Goal: Task Accomplishment & Management: Manage account settings

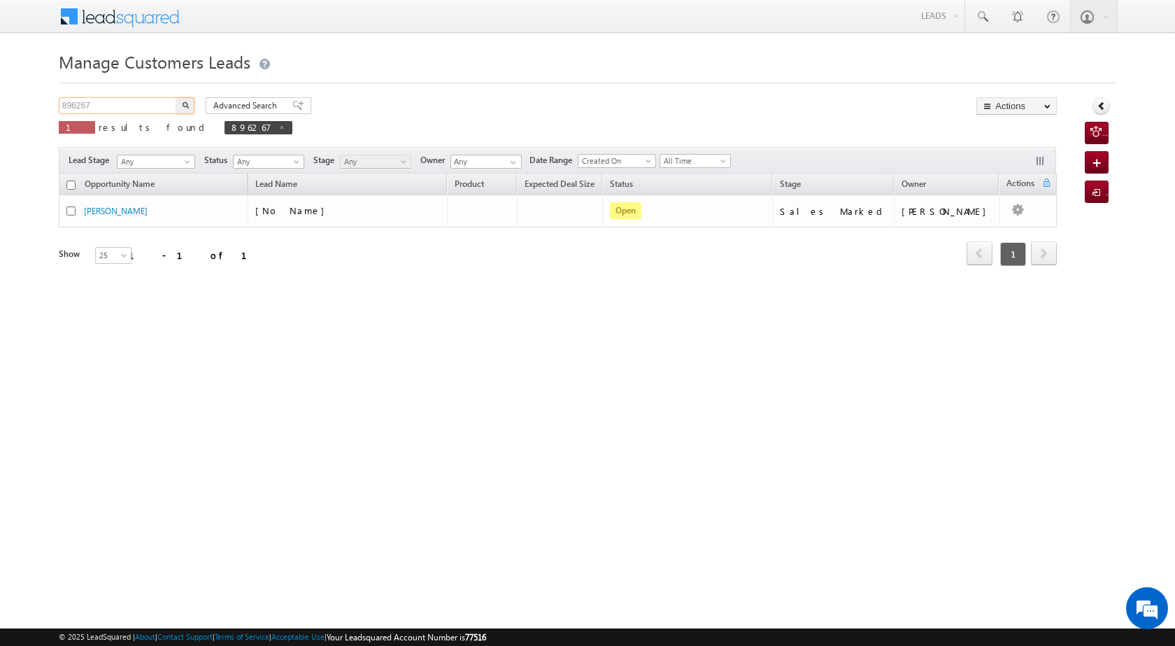
drag, startPoint x: 102, startPoint y: 104, endPoint x: 29, endPoint y: 108, distance: 72.9
click at [29, 108] on body "Menu [PERSON_NAME] [PERSON_NAME] a2@ks erve." at bounding box center [587, 198] width 1175 height 397
paste input "71"
type input "896271"
click at [183, 109] on button "button" at bounding box center [185, 105] width 18 height 17
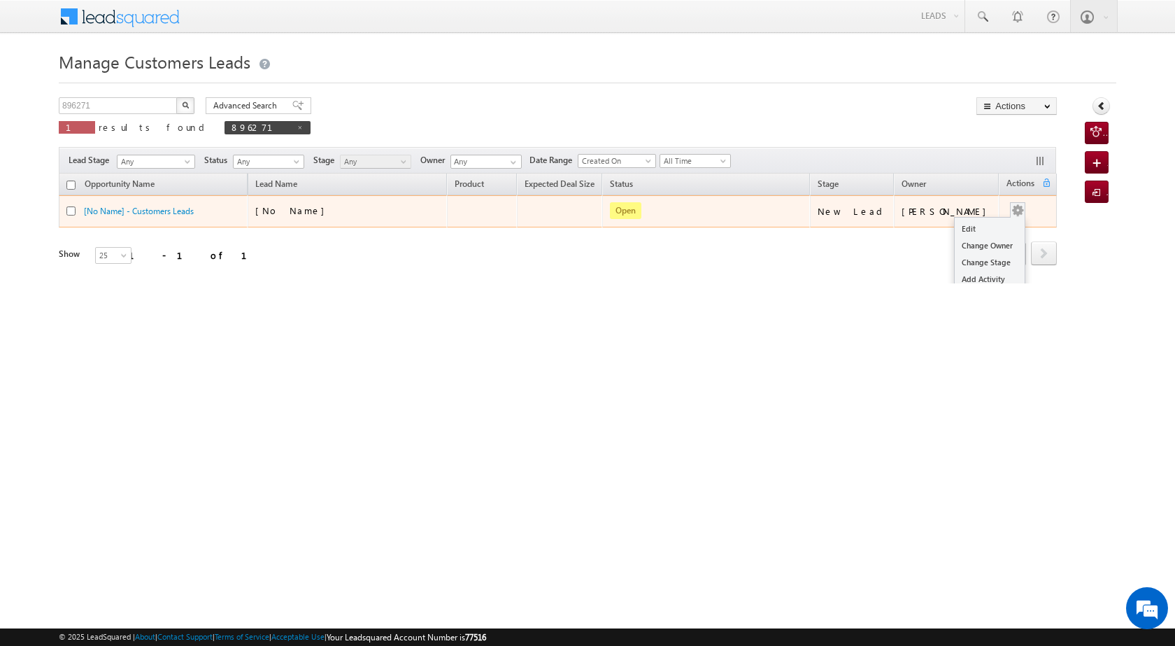
click at [1011, 208] on button "button" at bounding box center [1018, 211] width 14 height 14
click at [987, 227] on link "Edit" at bounding box center [990, 228] width 70 height 17
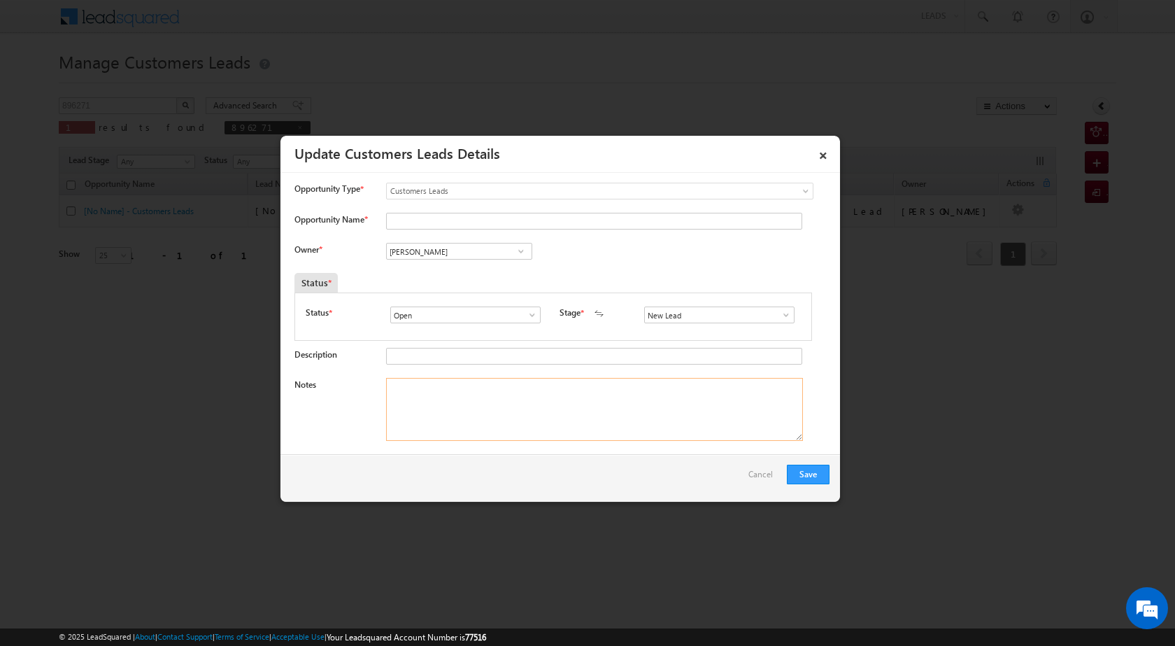
click at [495, 389] on textarea "Notes" at bounding box center [594, 409] width 417 height 63
click at [520, 253] on span at bounding box center [521, 251] width 14 height 11
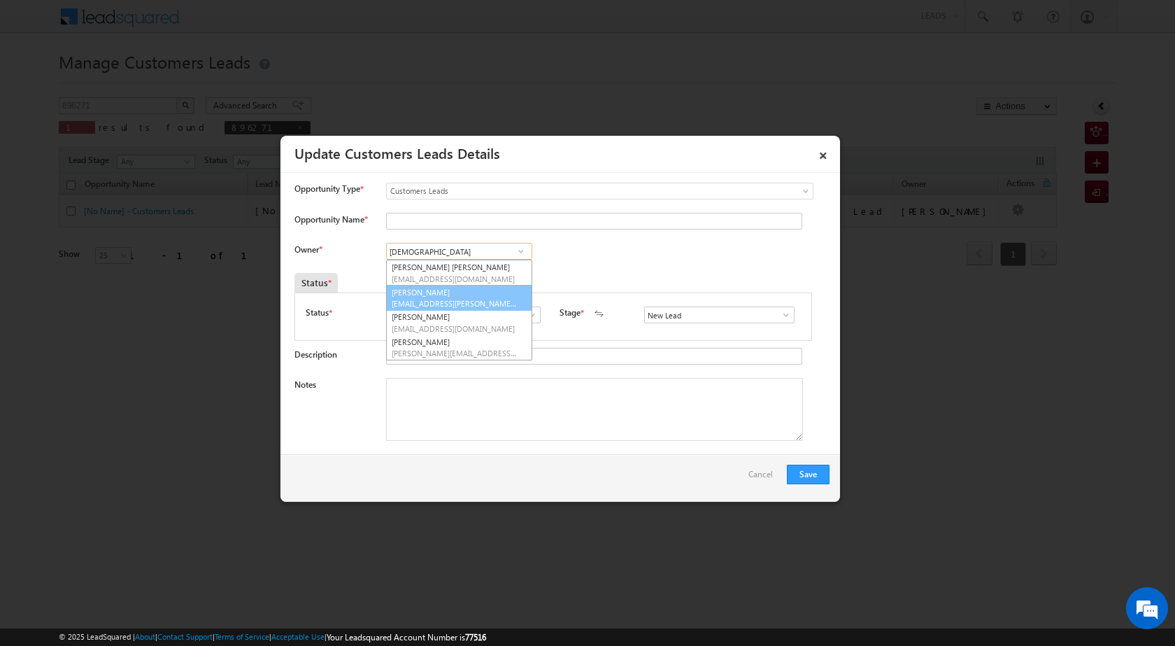
click at [491, 292] on link "[PERSON_NAME] [PERSON_NAME][EMAIL_ADDRESS][DOMAIN_NAME]" at bounding box center [459, 298] width 146 height 27
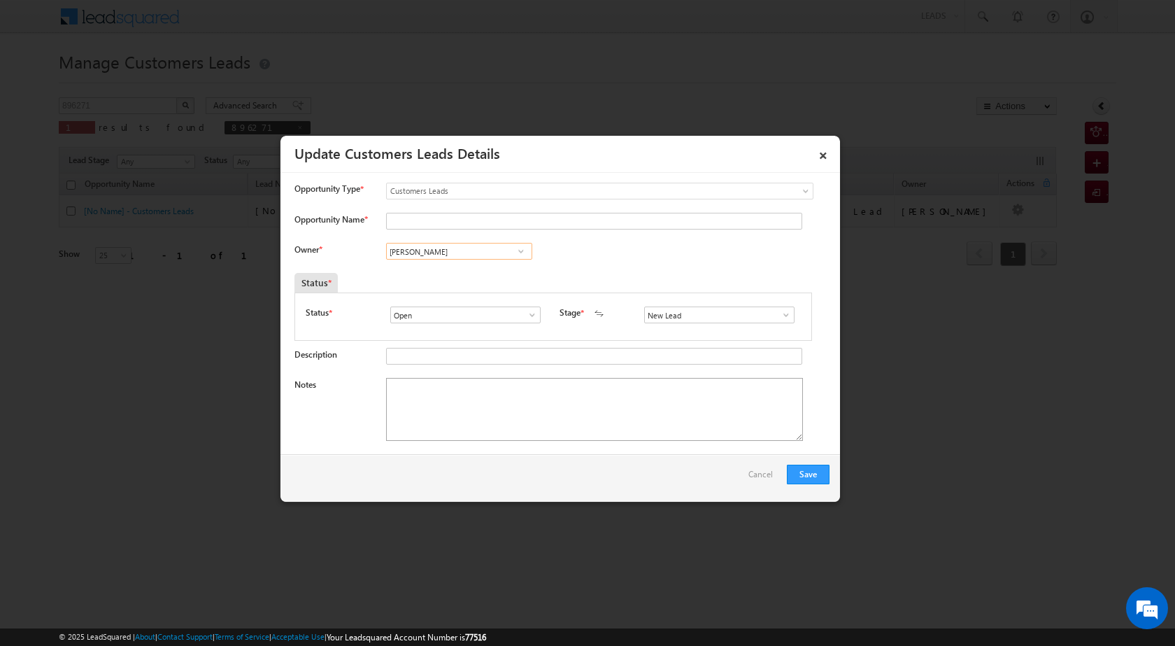
type input "[PERSON_NAME]"
click at [494, 413] on textarea "Notes" at bounding box center [594, 409] width 417 height 63
paste textarea "896271"
type textarea "896271"
click at [779, 318] on span at bounding box center [786, 314] width 14 height 11
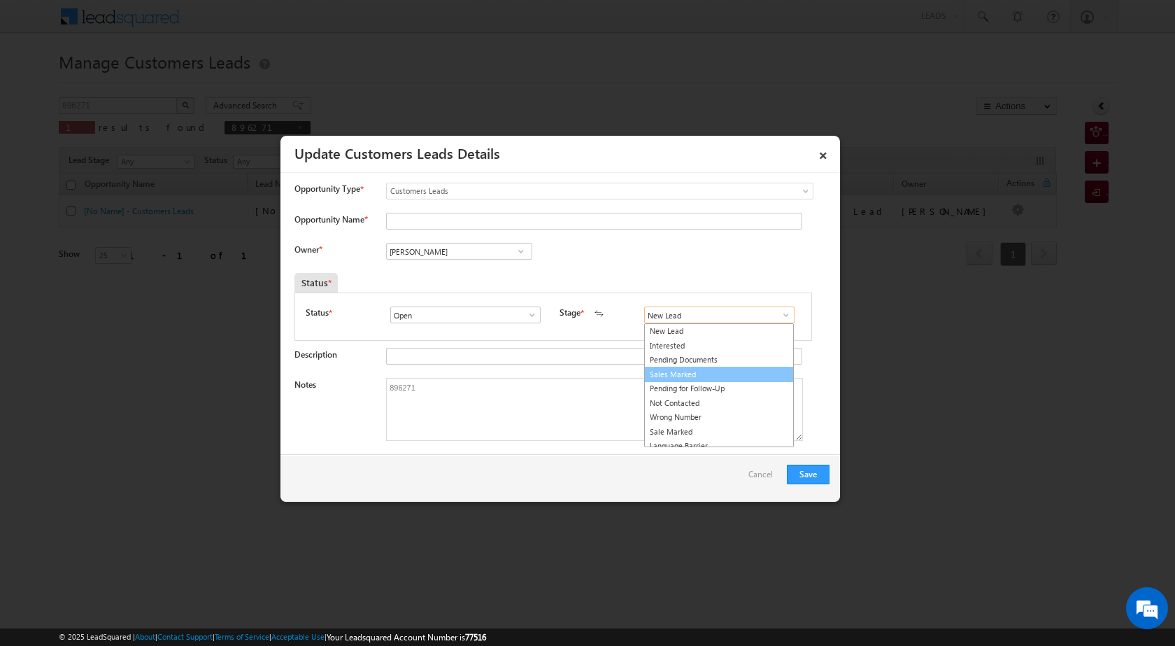
click at [711, 378] on link "Sales Marked" at bounding box center [719, 375] width 150 height 16
type input "Sales Marked"
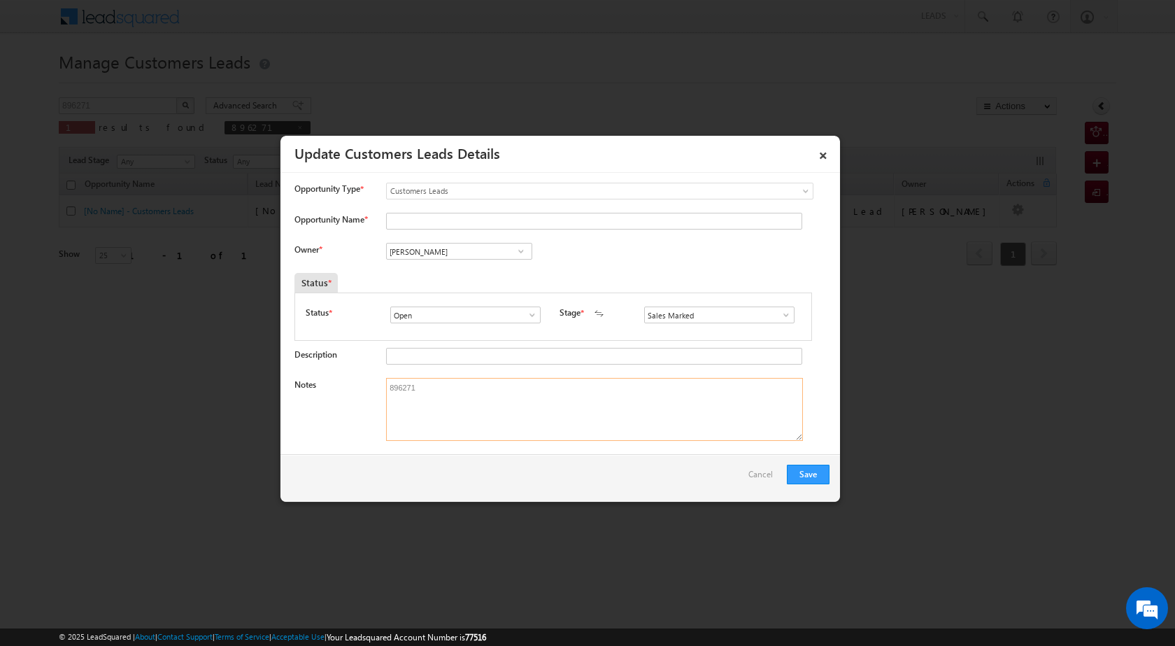
click at [443, 415] on textarea "896271" at bounding box center [594, 409] width 417 height 63
paste textarea "OWN PLOT JAIPUR 1 SECO REGISTRY 35 LAC LOAN 15 LAC LOAN AMOUNT SHOP BUSINESS IN…"
type textarea "896271 OWN PLOT JAIPUR 1 SECO REGISTRY 35 LAC LOAN 15 LAC LOAN AMOUNT SHOP BUSI…"
click at [814, 472] on button "Save" at bounding box center [808, 474] width 43 height 20
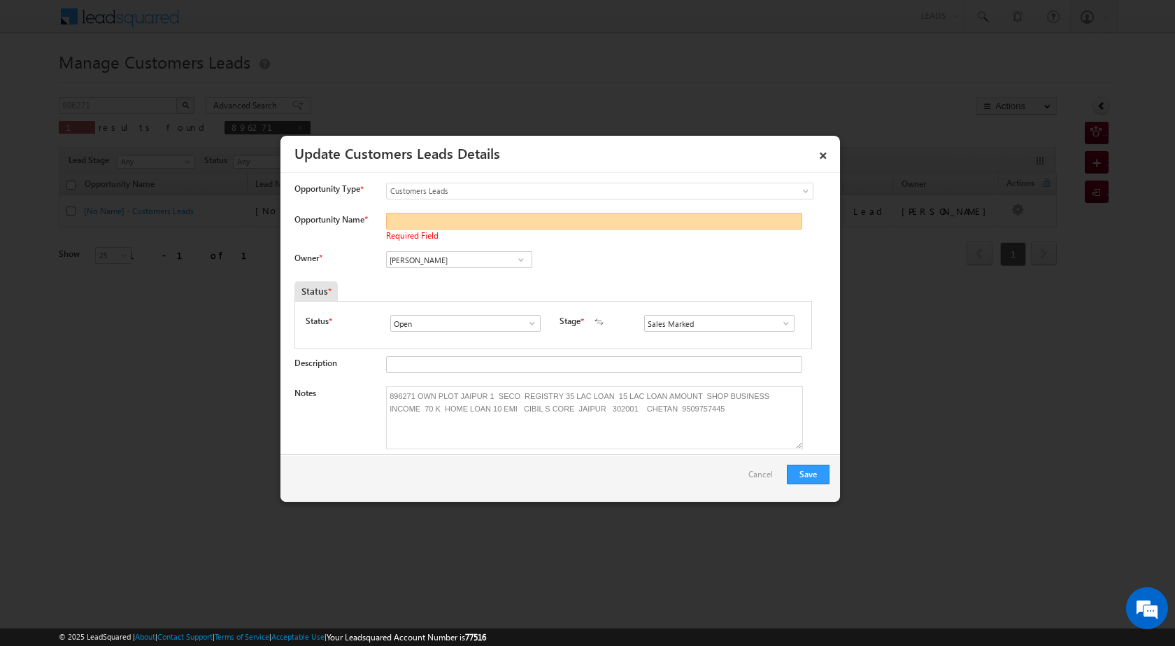
click at [444, 221] on input "Opportunity Name *" at bounding box center [594, 221] width 416 height 17
type input "CHETAN"
click at [804, 475] on button "Save" at bounding box center [808, 474] width 43 height 20
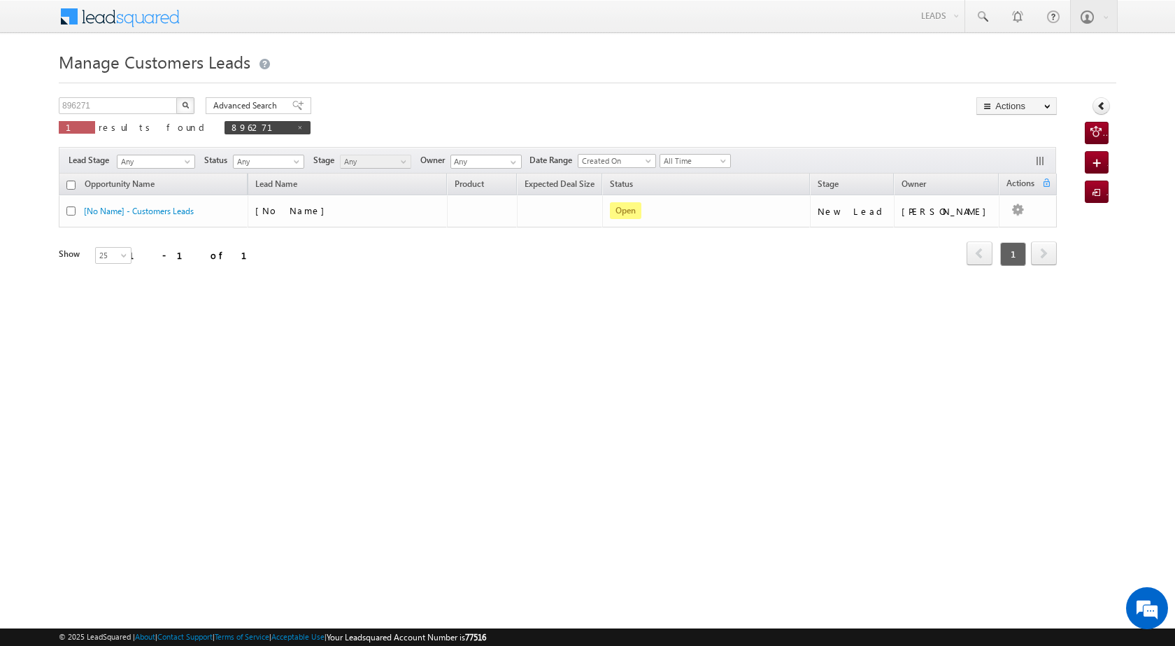
click at [645, 432] on html "Menu [PERSON_NAME] [PERSON_NAME] a2@ks erve." at bounding box center [587, 216] width 1175 height 432
drag, startPoint x: 111, startPoint y: 101, endPoint x: 25, endPoint y: 112, distance: 86.1
click at [20, 112] on body "Menu [PERSON_NAME] [PERSON_NAME] a2@ks erve." at bounding box center [587, 198] width 1175 height 397
